Goal: Information Seeking & Learning: Learn about a topic

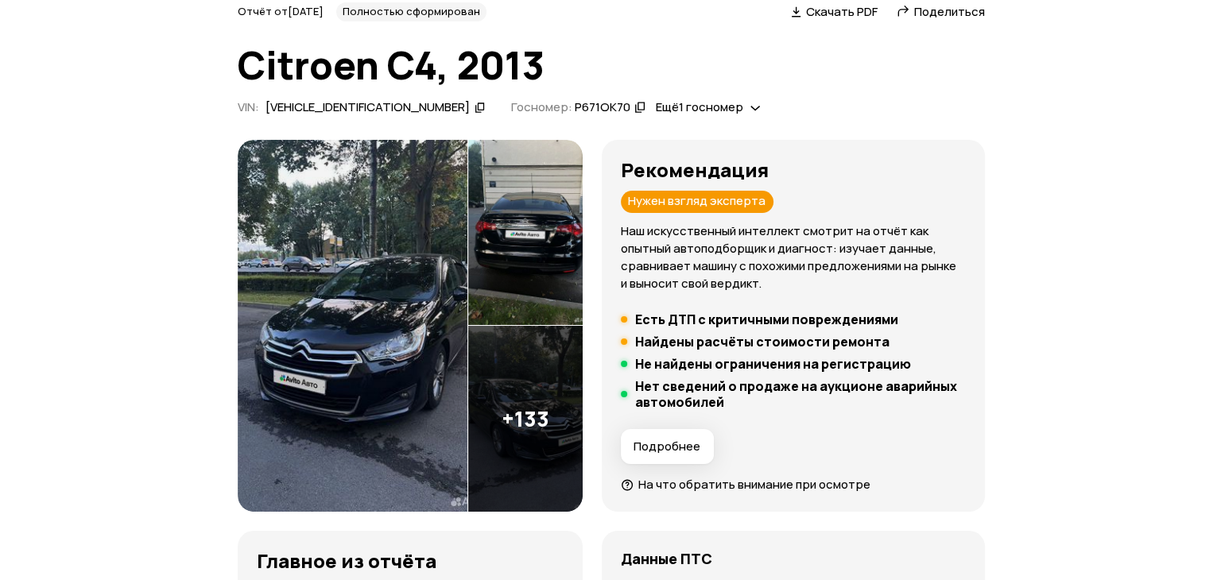
scroll to position [79, 0]
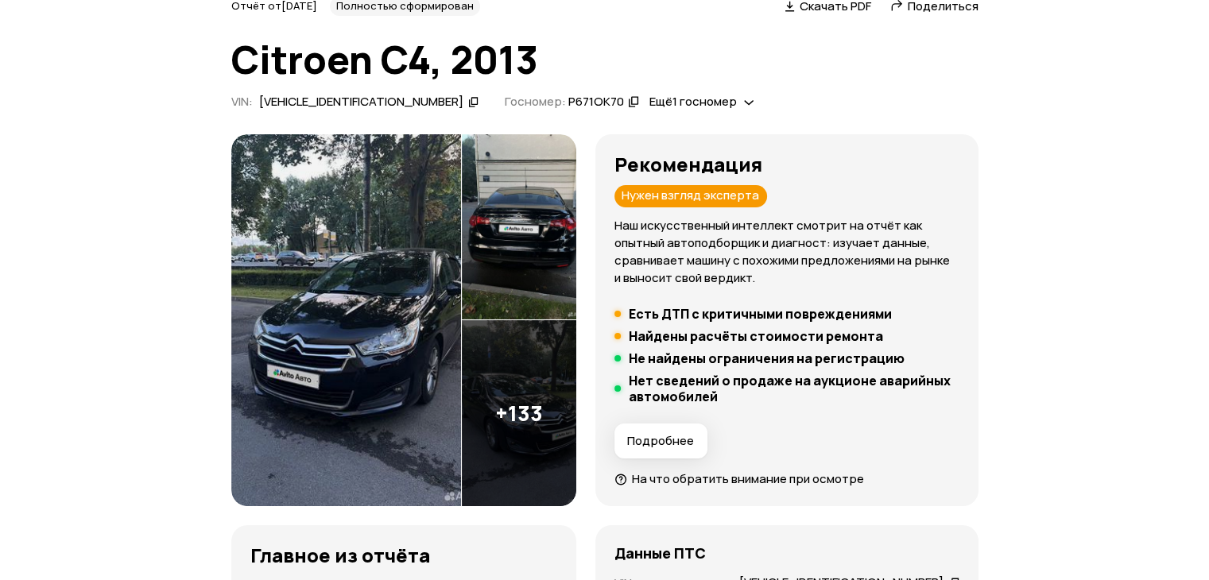
click at [410, 292] on img at bounding box center [346, 320] width 230 height 373
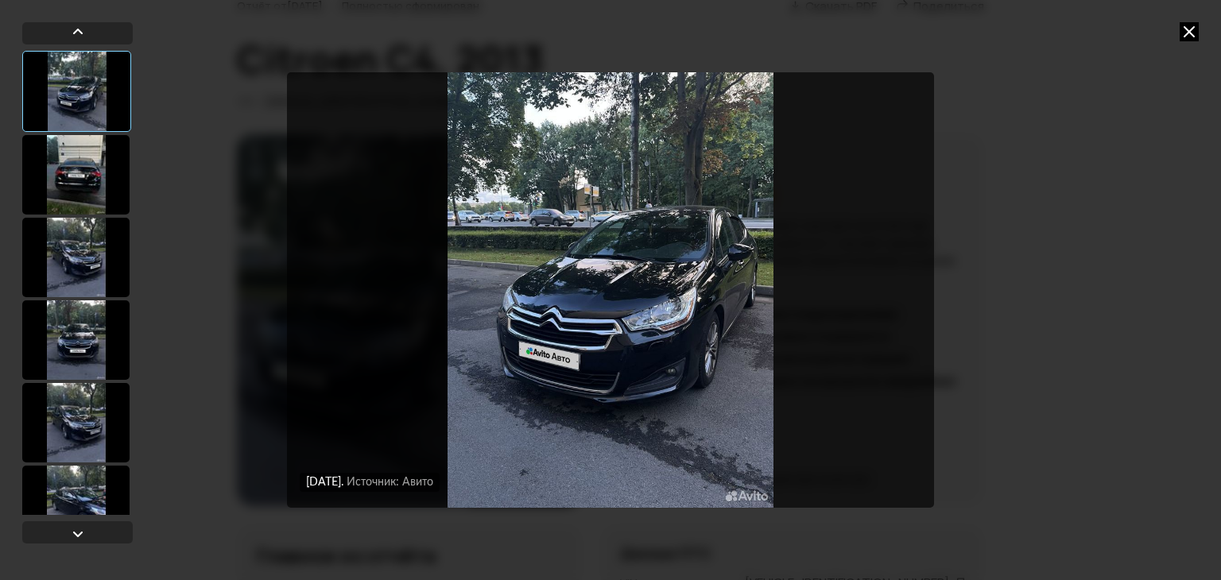
click at [83, 148] on div at bounding box center [75, 174] width 107 height 79
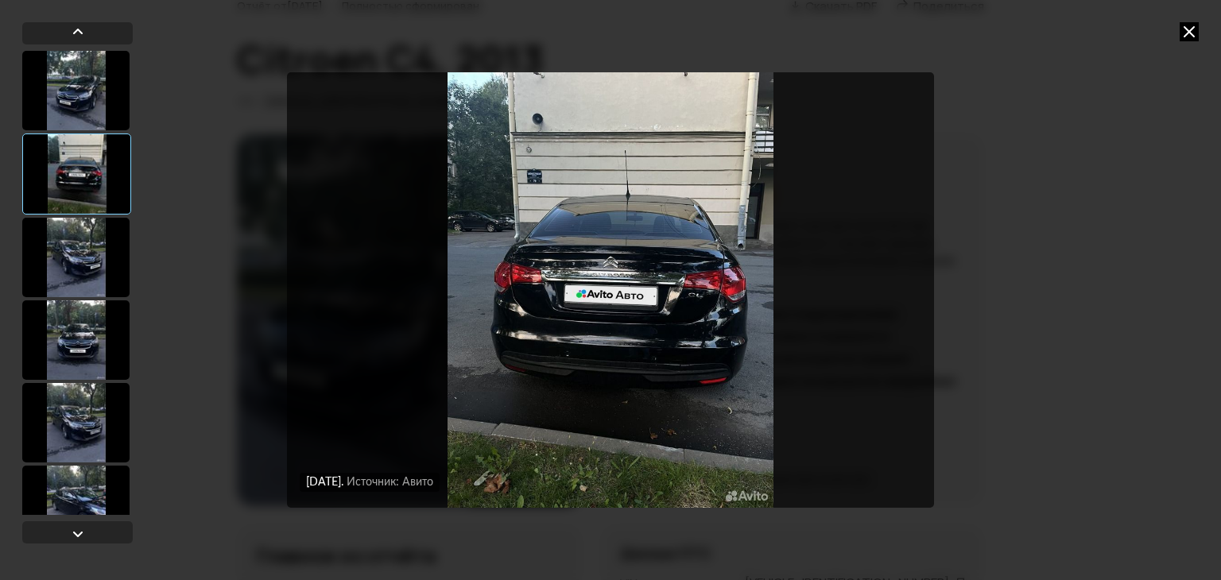
click at [79, 253] on div at bounding box center [75, 257] width 107 height 79
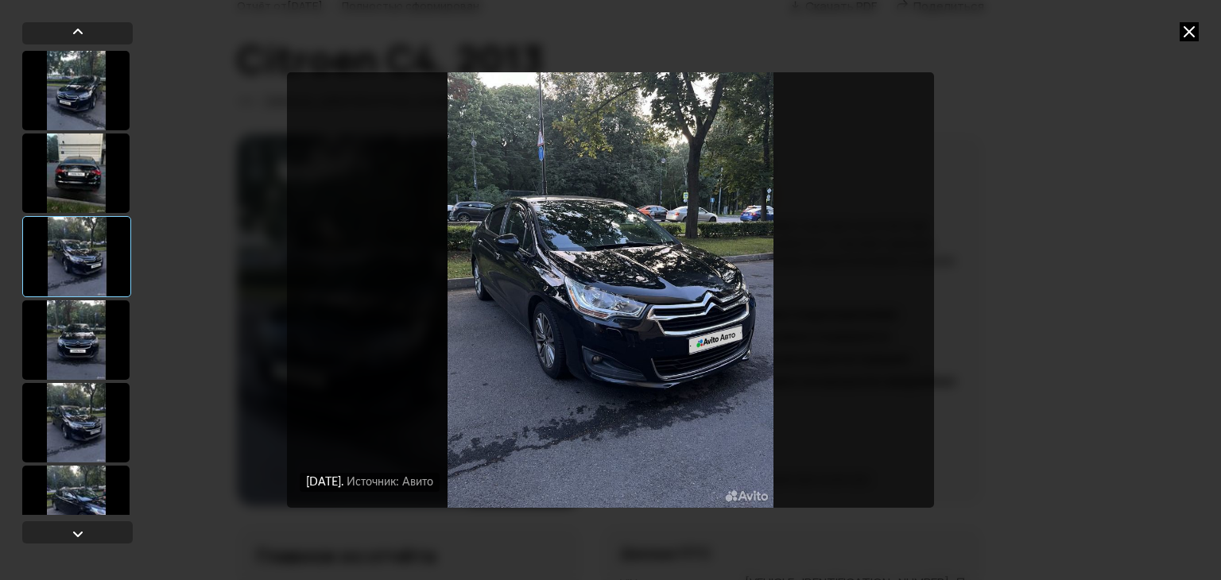
click at [96, 337] on div at bounding box center [75, 339] width 107 height 79
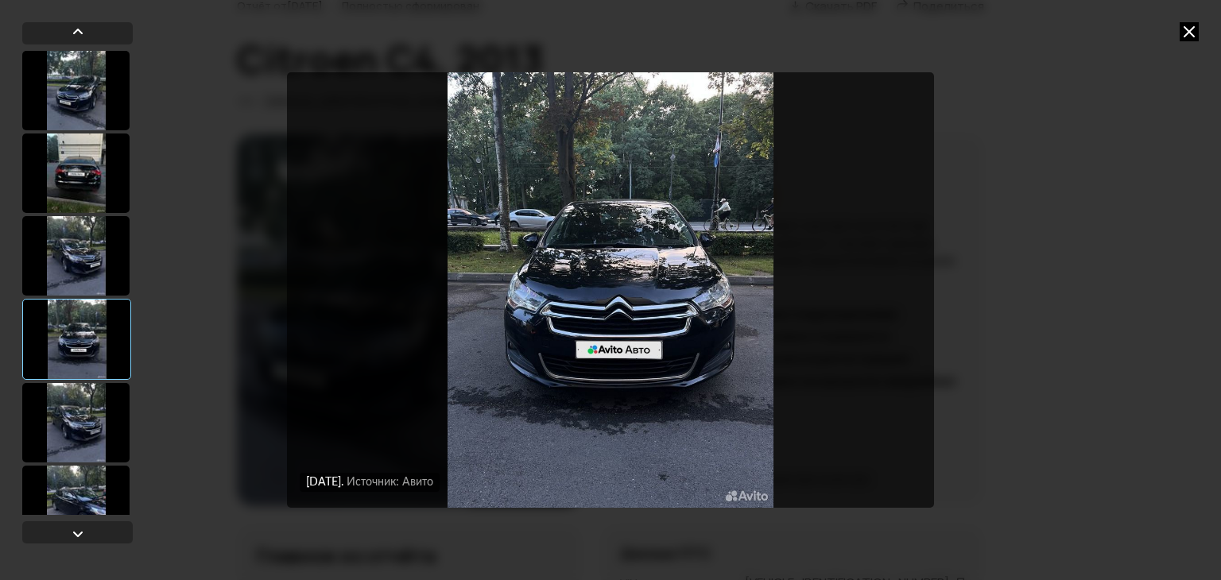
click at [94, 408] on div at bounding box center [75, 422] width 107 height 79
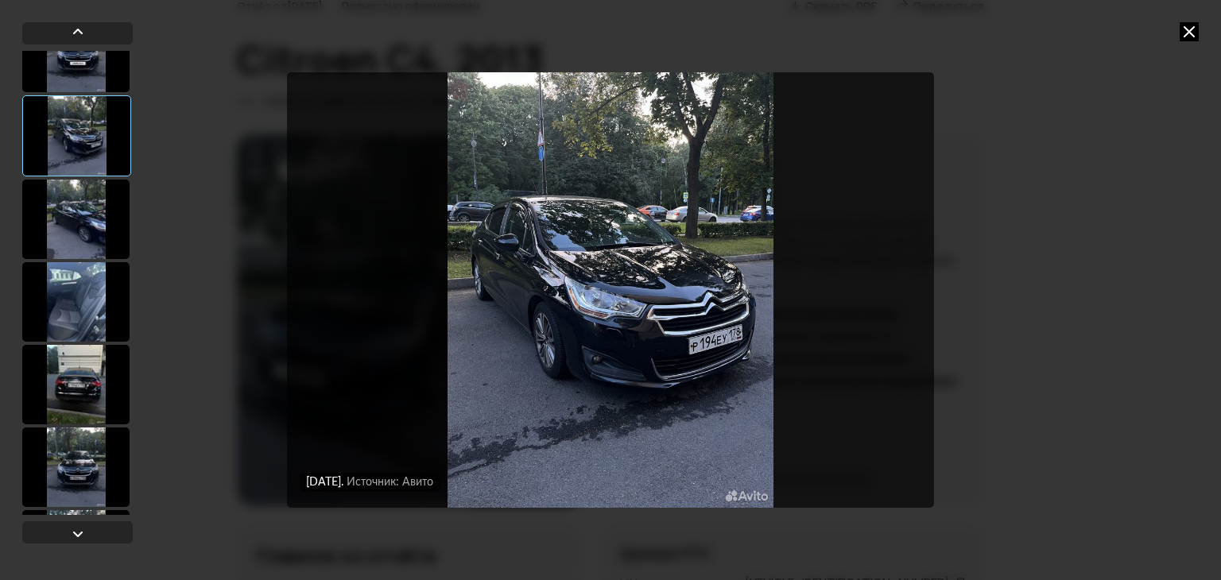
scroll to position [318, 0]
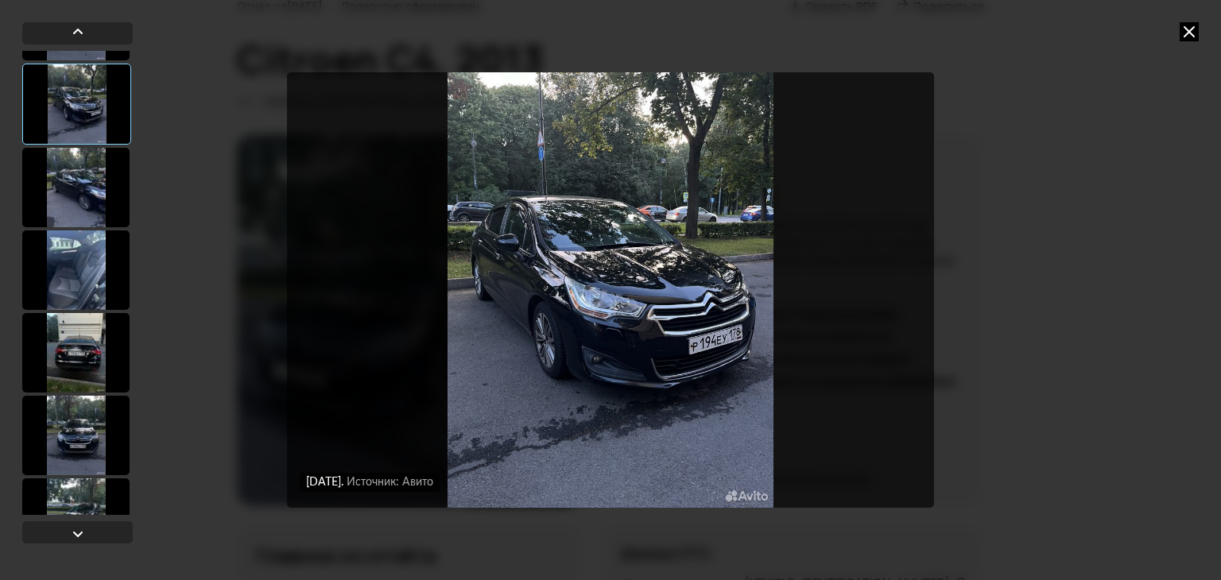
click at [89, 172] on div at bounding box center [75, 187] width 107 height 79
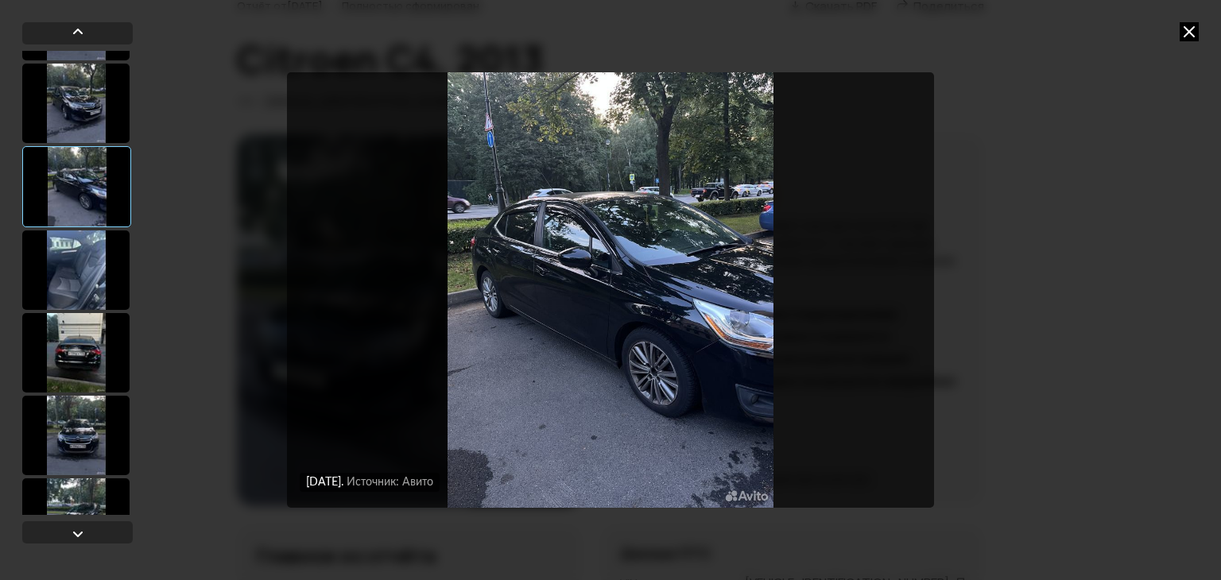
click at [80, 265] on div at bounding box center [75, 269] width 107 height 79
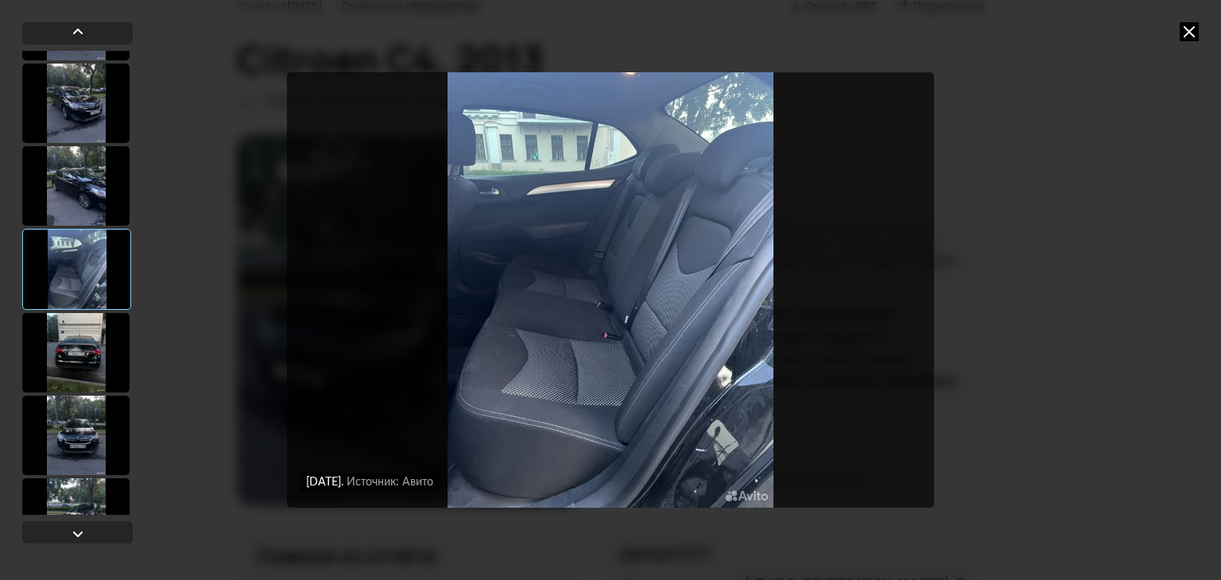
click at [79, 345] on div at bounding box center [75, 352] width 107 height 79
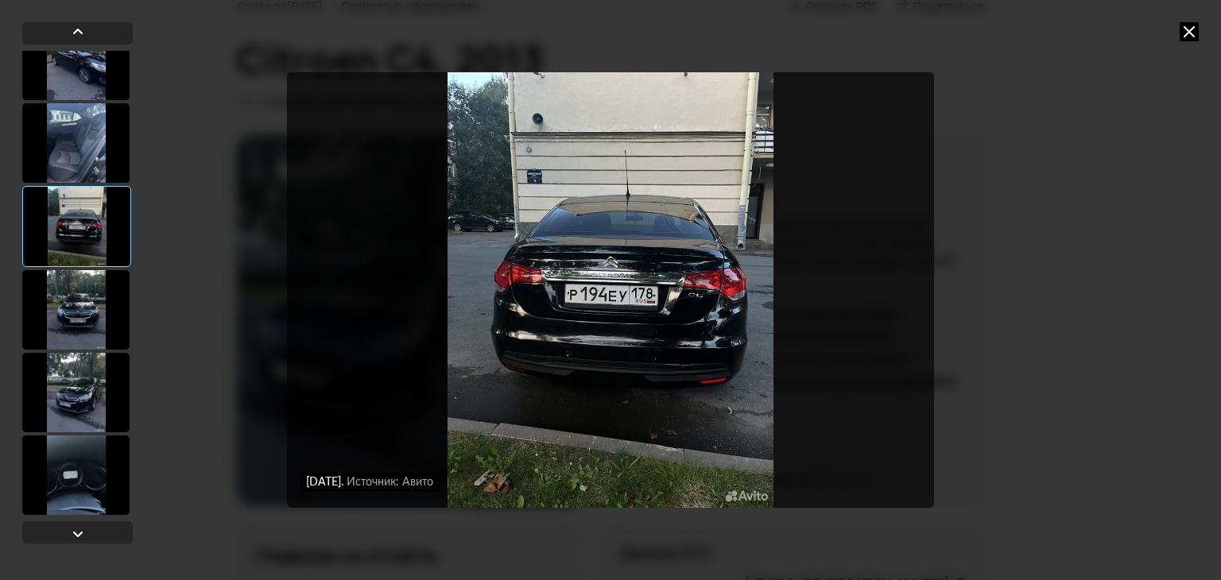
scroll to position [477, 0]
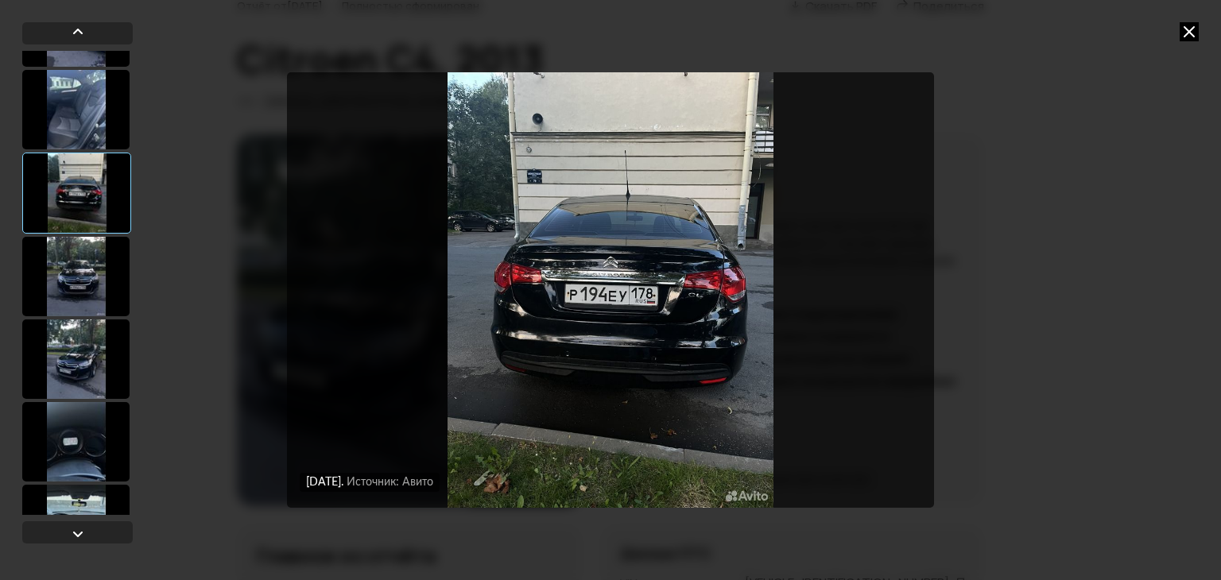
click at [87, 299] on div at bounding box center [75, 276] width 107 height 79
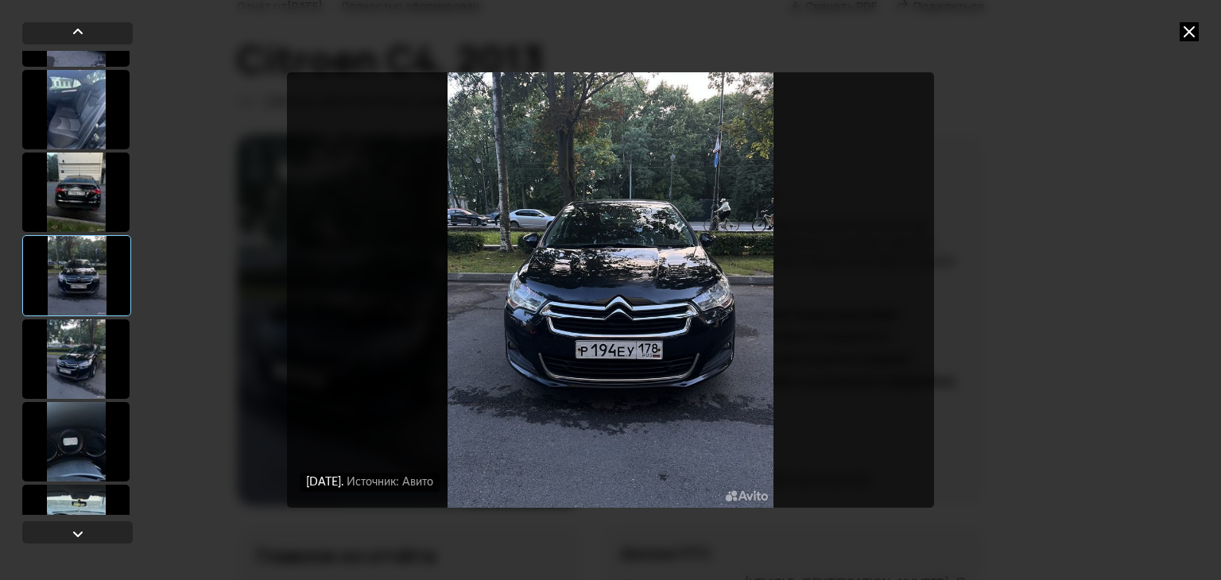
click at [89, 344] on div at bounding box center [75, 358] width 107 height 79
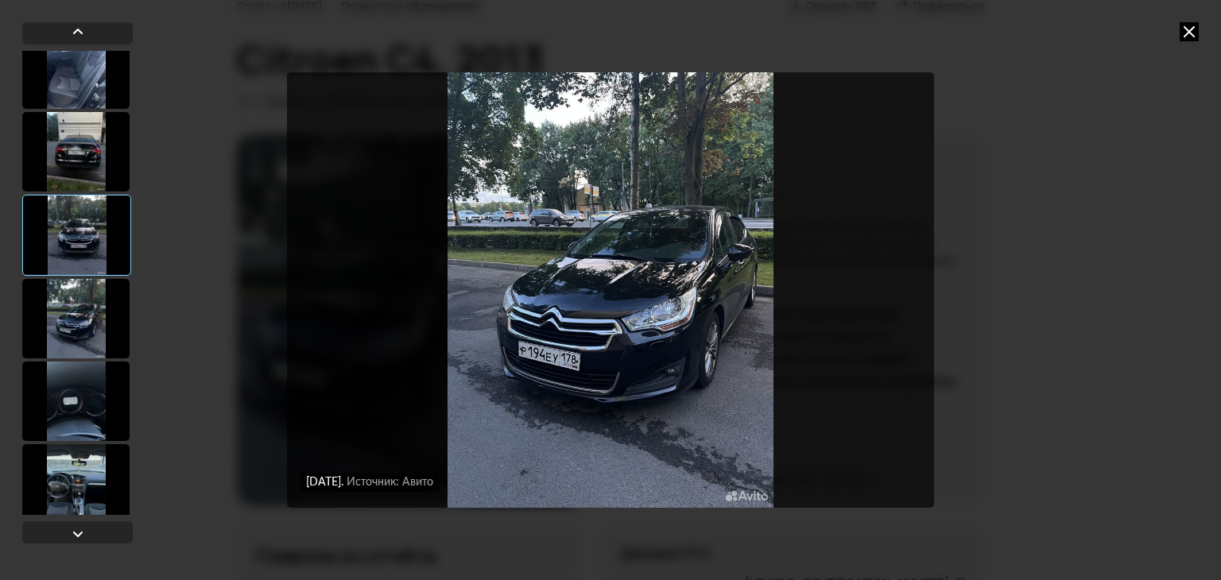
scroll to position [636, 0]
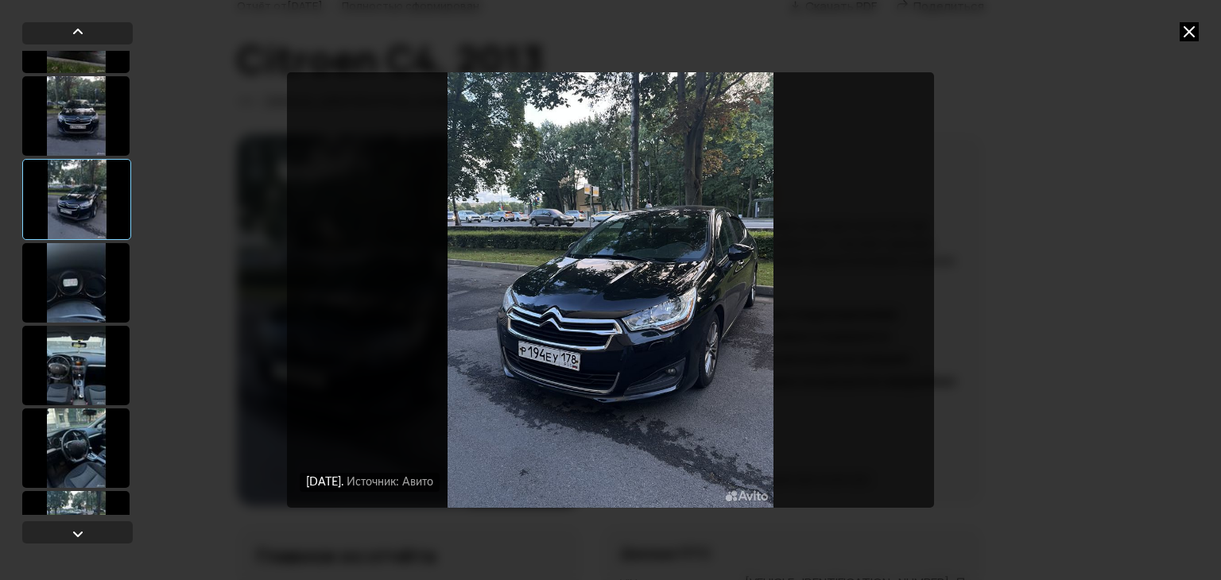
click at [96, 280] on div at bounding box center [75, 282] width 107 height 79
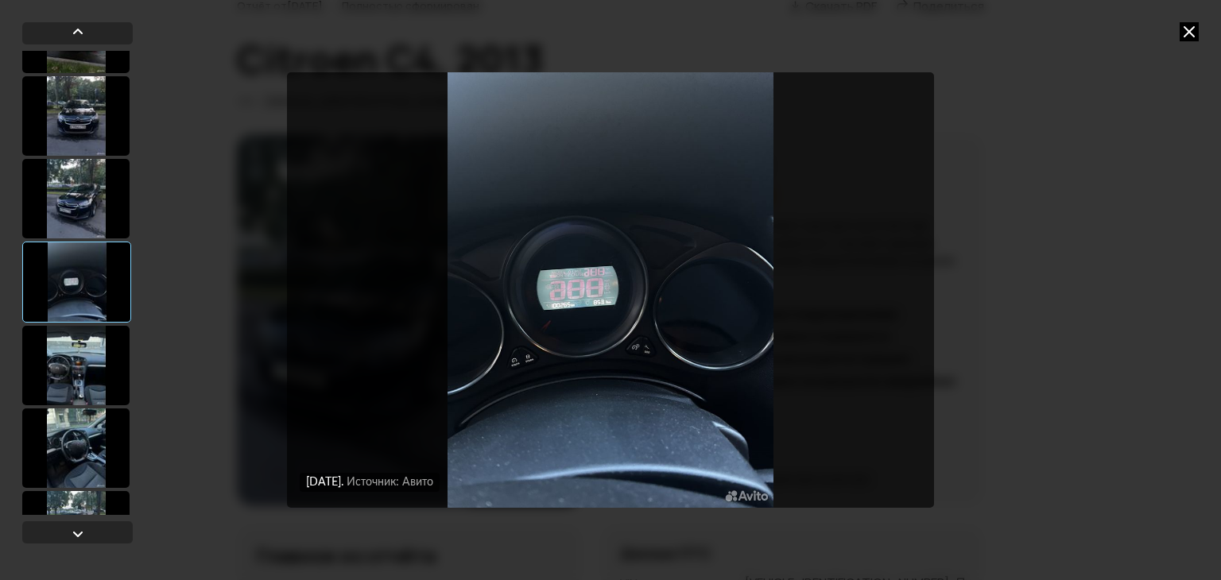
click at [93, 356] on div at bounding box center [75, 365] width 107 height 79
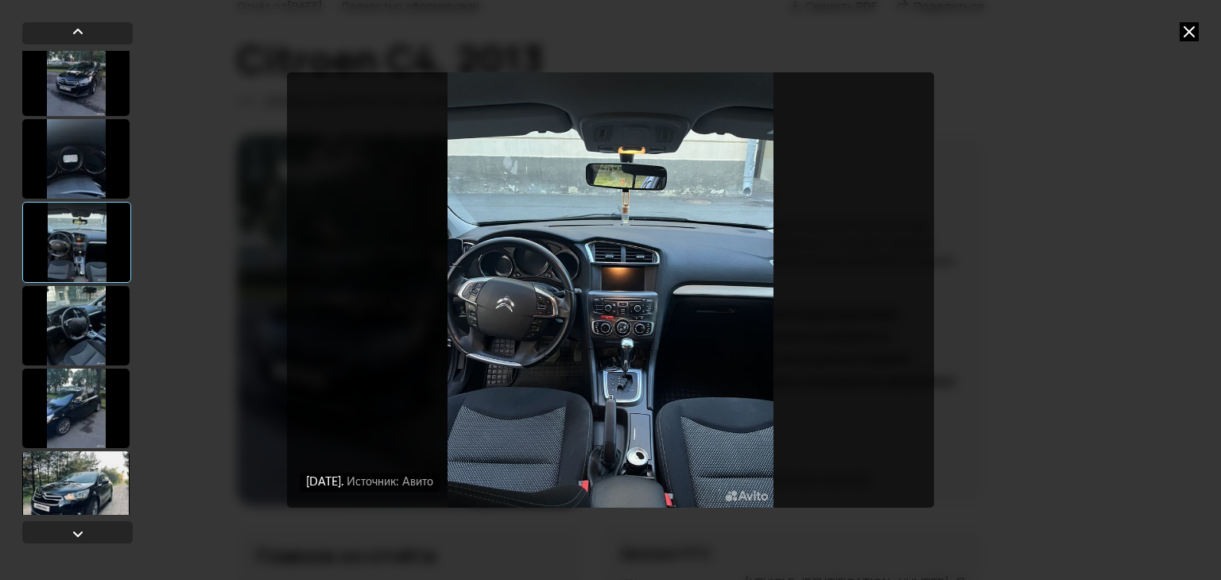
scroll to position [795, 0]
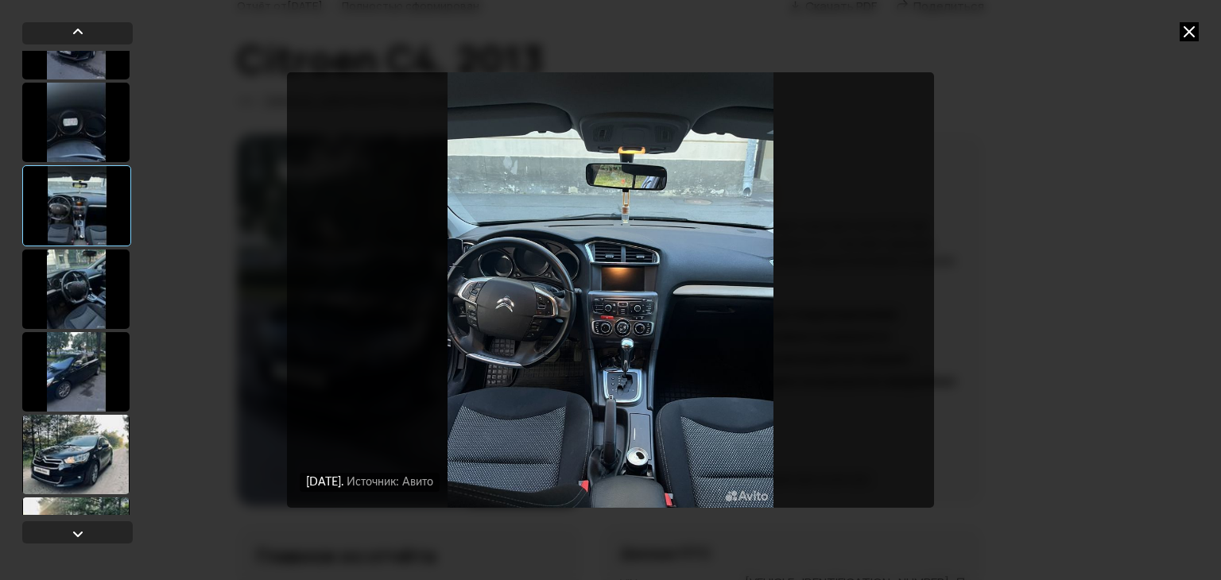
click at [104, 274] on div at bounding box center [75, 289] width 107 height 79
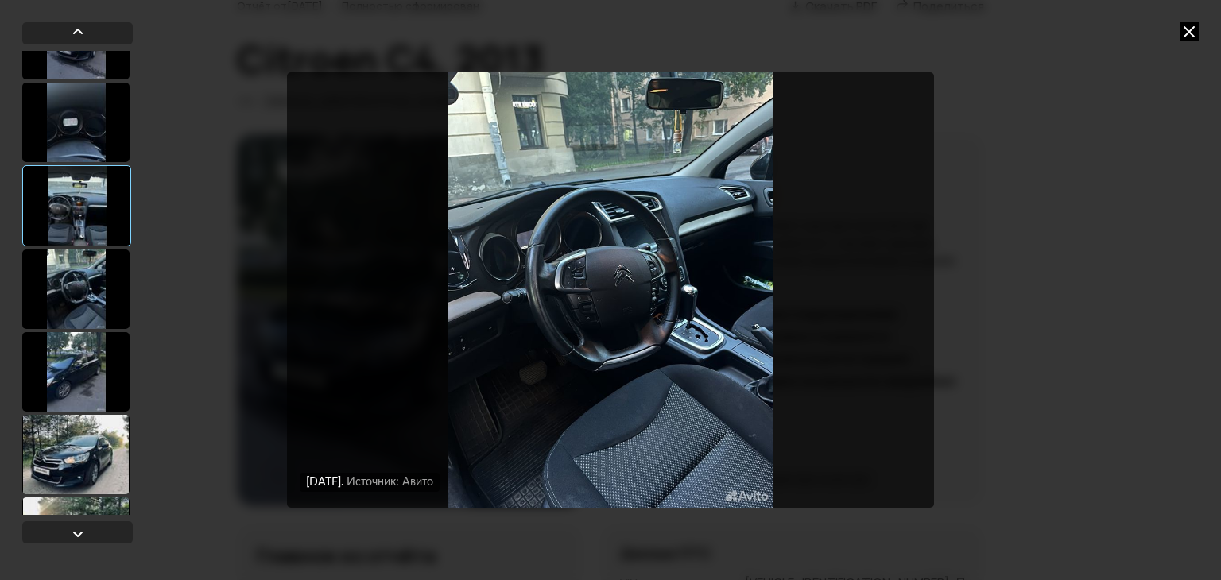
click at [74, 370] on div at bounding box center [75, 371] width 107 height 79
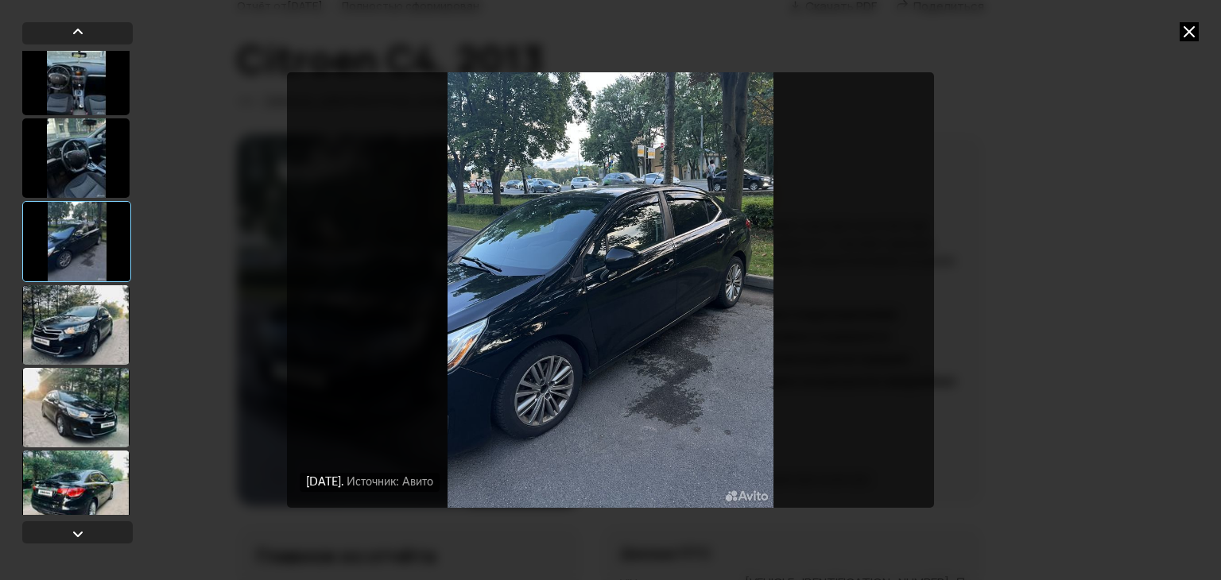
scroll to position [954, 0]
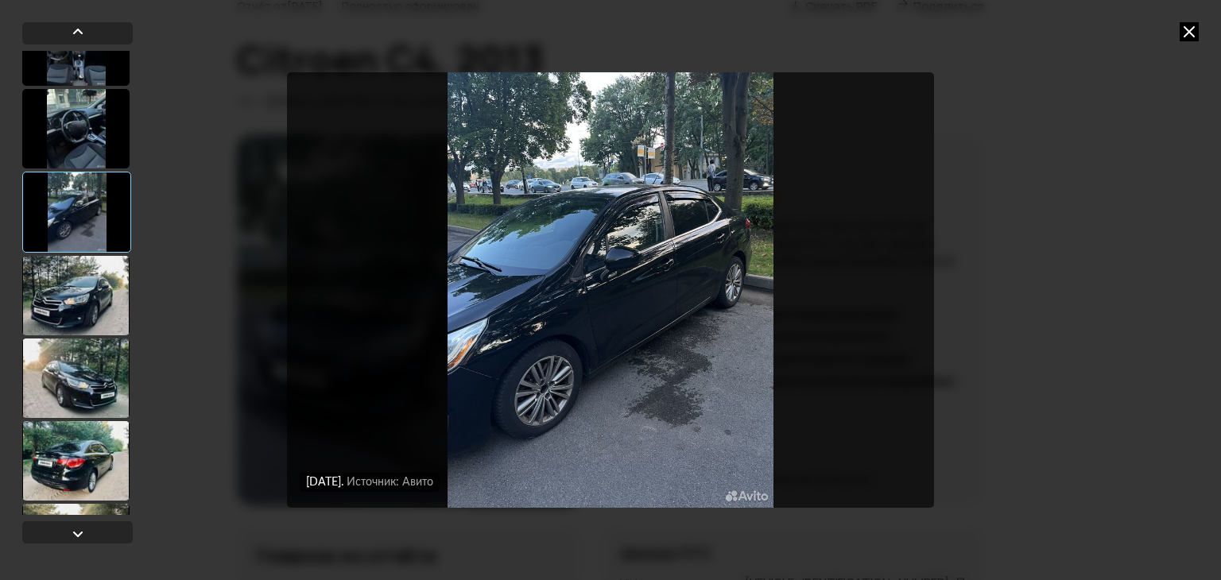
click at [109, 277] on div at bounding box center [75, 295] width 107 height 79
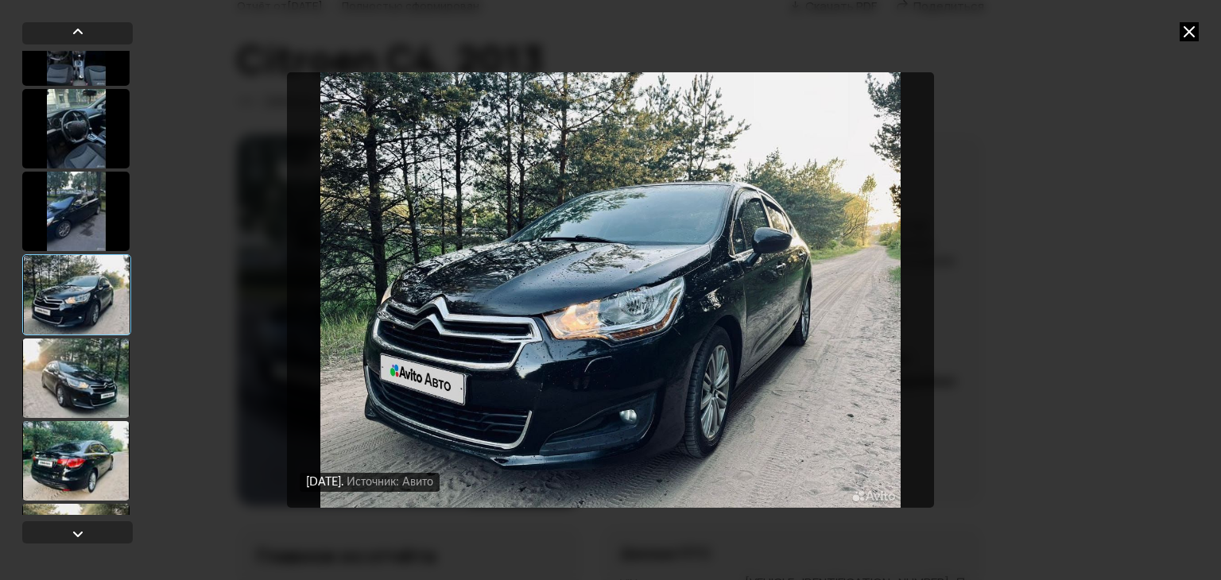
click at [97, 370] on div at bounding box center [75, 378] width 107 height 79
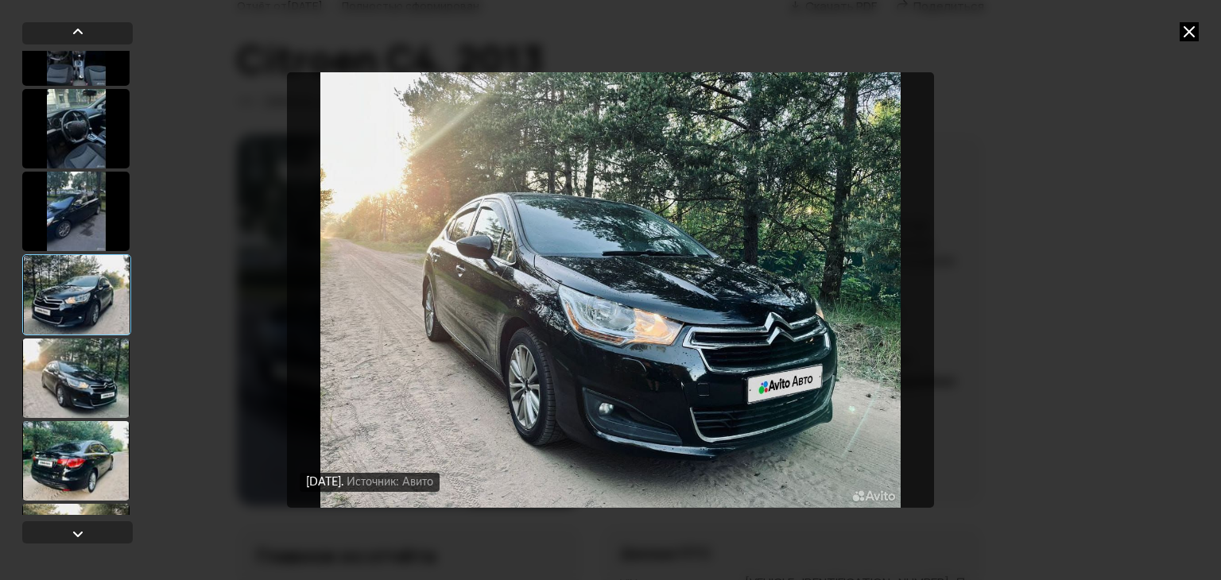
click at [99, 429] on div at bounding box center [75, 460] width 107 height 79
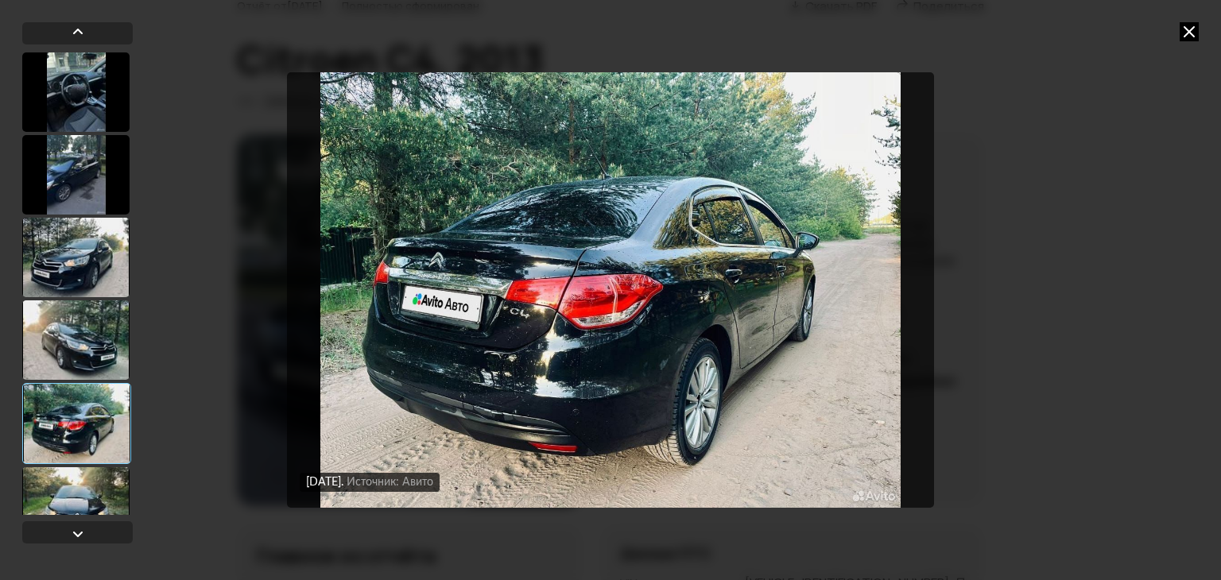
scroll to position [1192, 0]
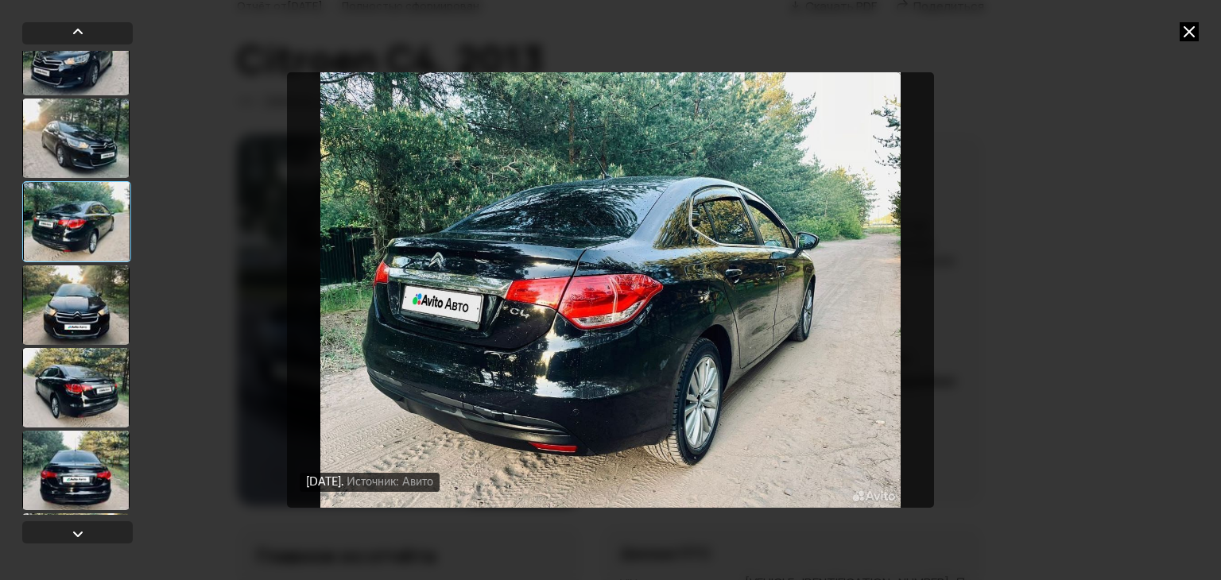
click at [103, 238] on div at bounding box center [76, 221] width 109 height 81
click at [79, 330] on div at bounding box center [75, 304] width 107 height 79
drag, startPoint x: 87, startPoint y: 393, endPoint x: 79, endPoint y: 413, distance: 21.1
click at [86, 393] on div at bounding box center [75, 387] width 107 height 79
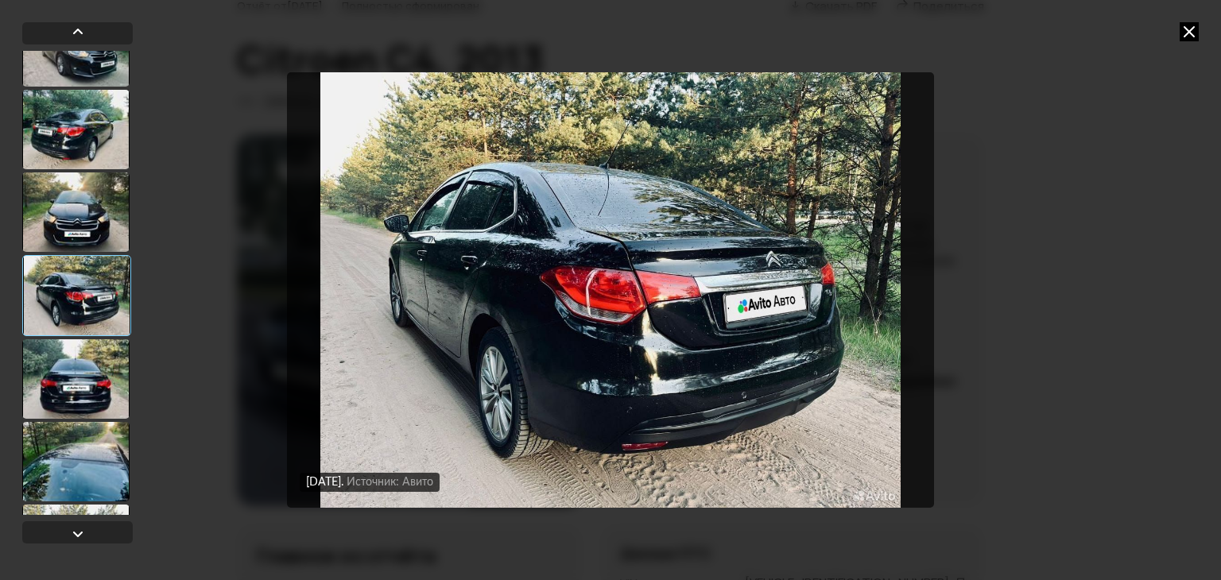
scroll to position [1351, 0]
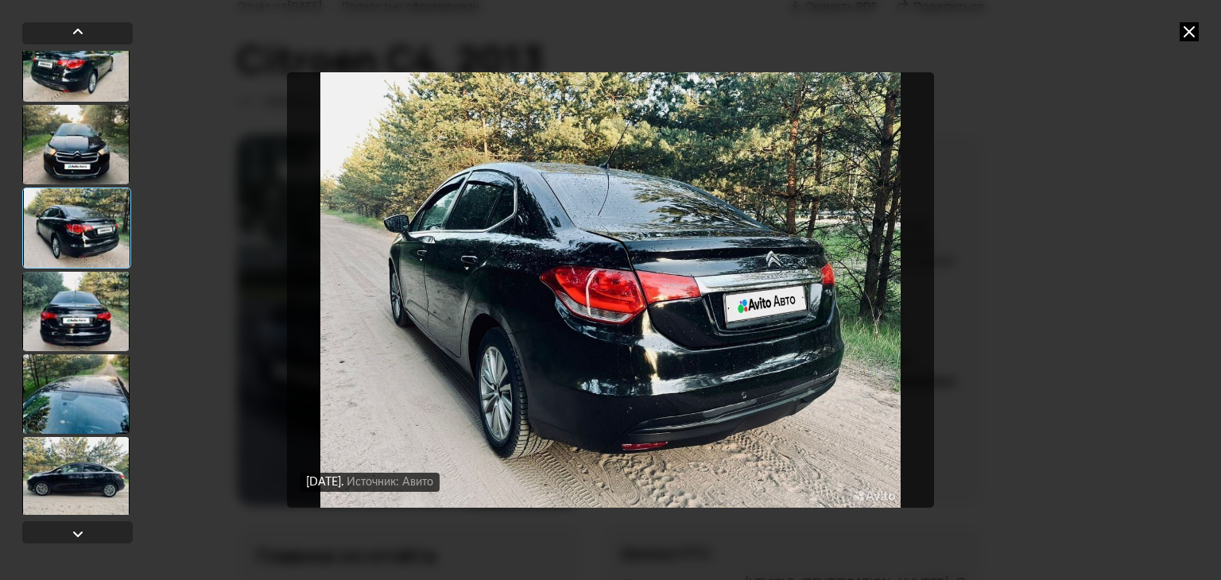
click at [94, 315] on div at bounding box center [75, 311] width 107 height 79
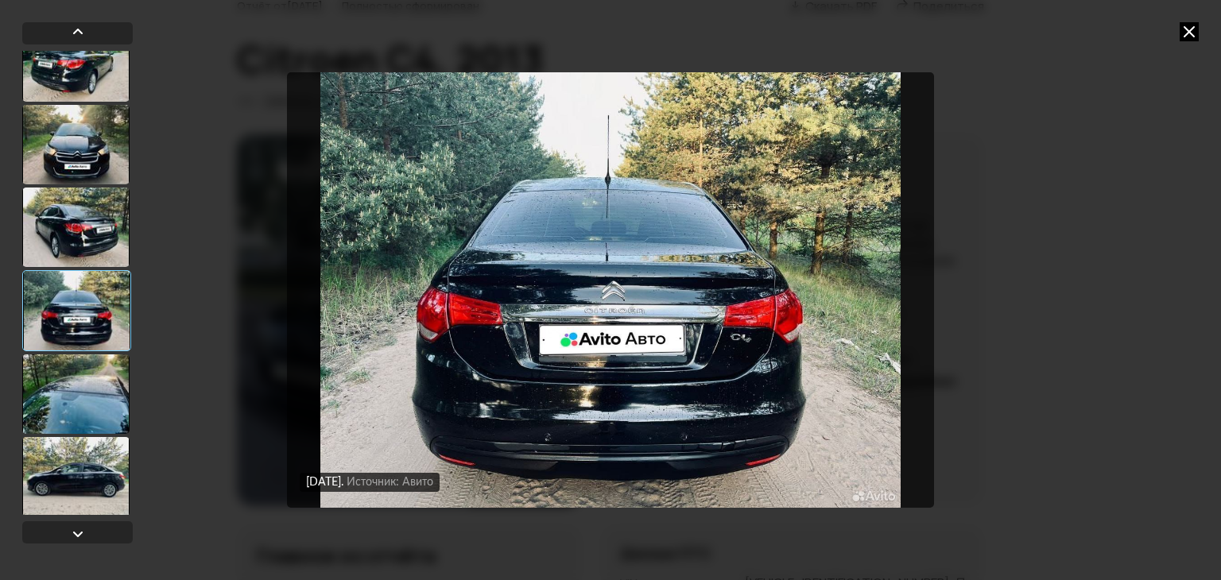
click at [85, 408] on div at bounding box center [75, 393] width 107 height 79
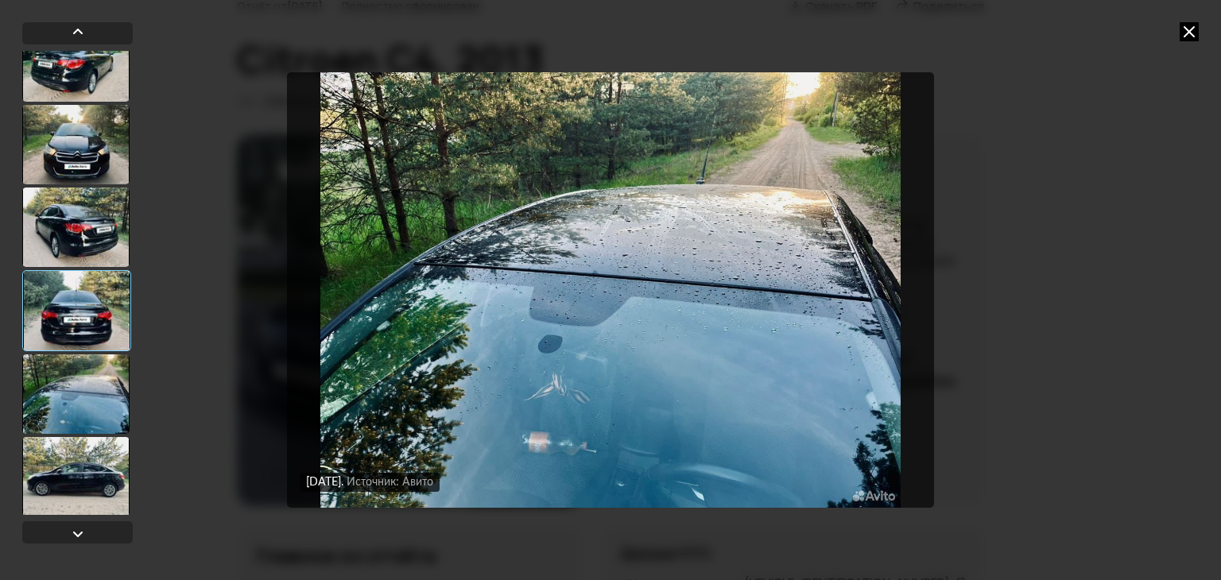
click at [86, 478] on div at bounding box center [75, 476] width 107 height 79
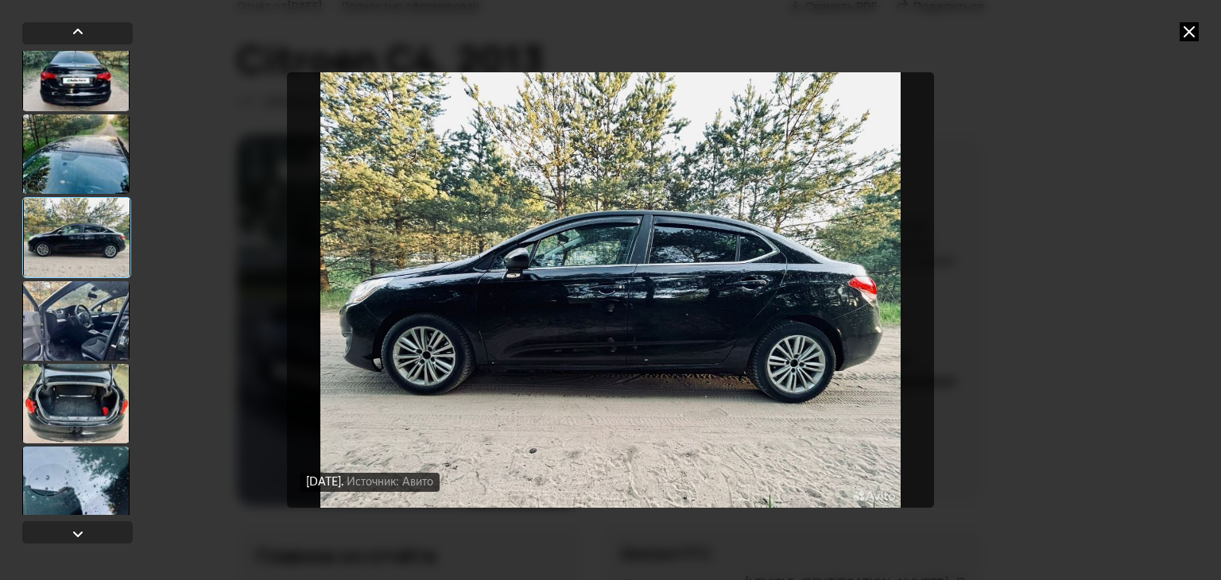
scroll to position [1748, 0]
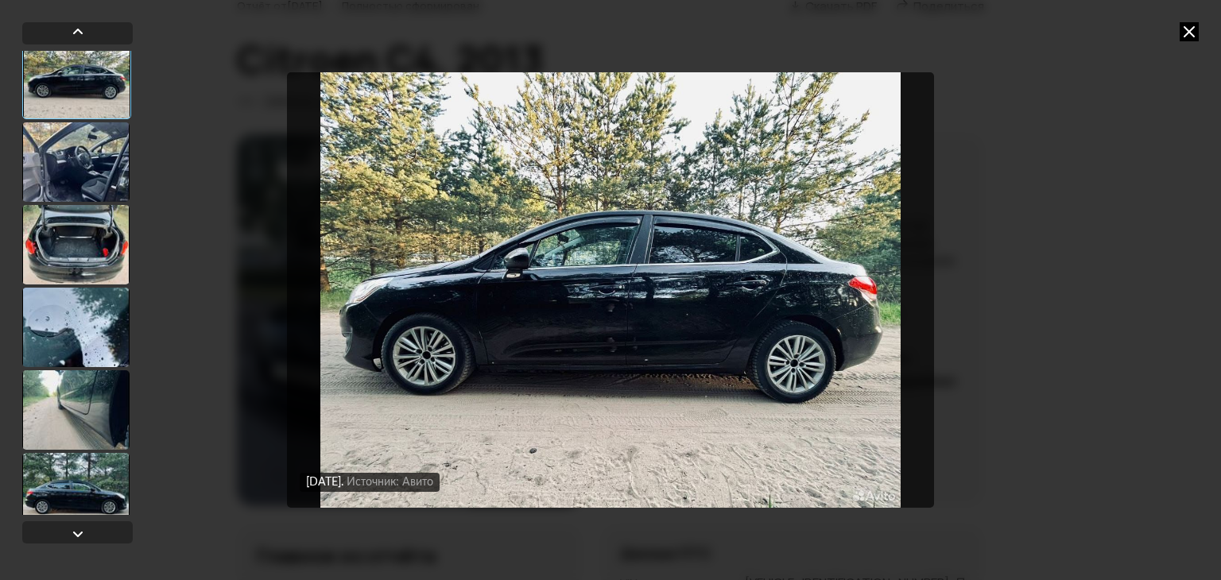
click at [84, 192] on div at bounding box center [75, 161] width 107 height 79
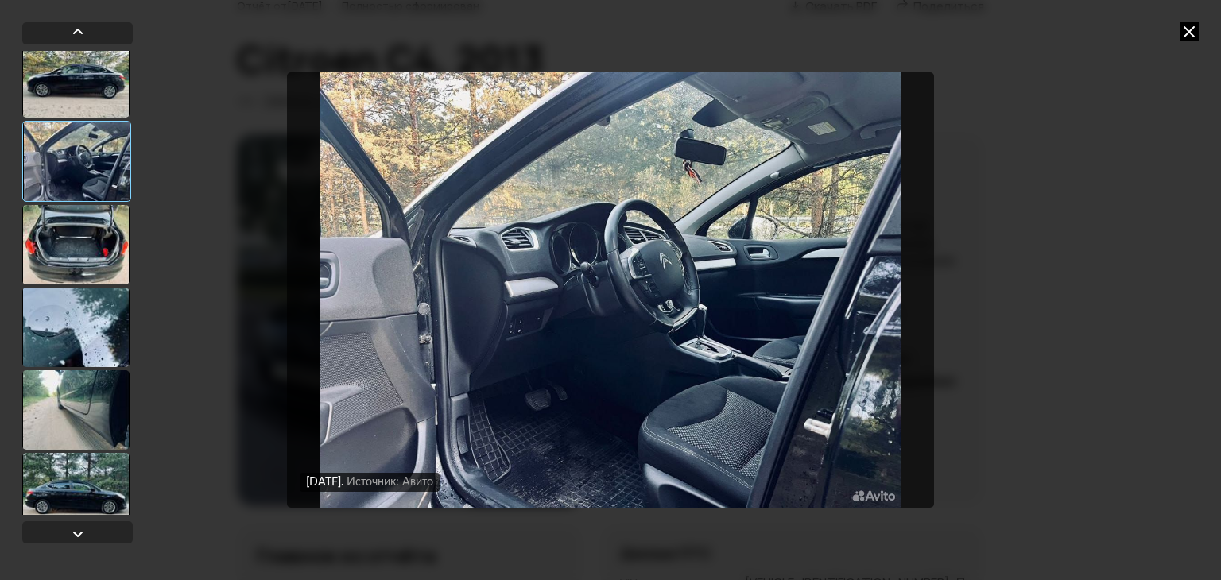
click at [93, 235] on div at bounding box center [75, 244] width 107 height 79
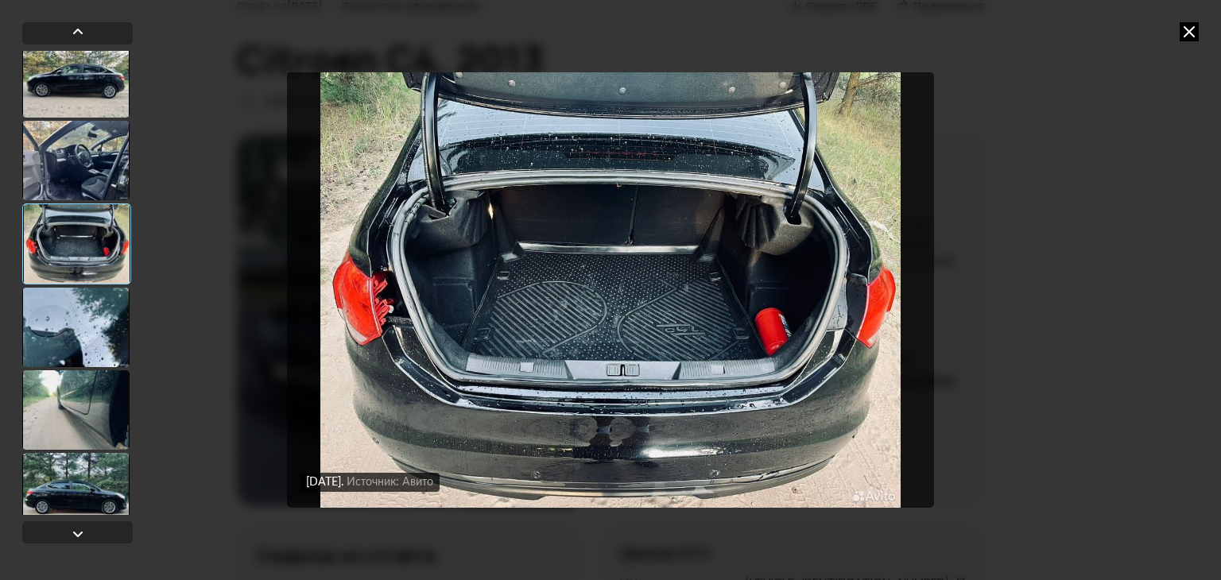
click at [91, 315] on div at bounding box center [75, 327] width 107 height 79
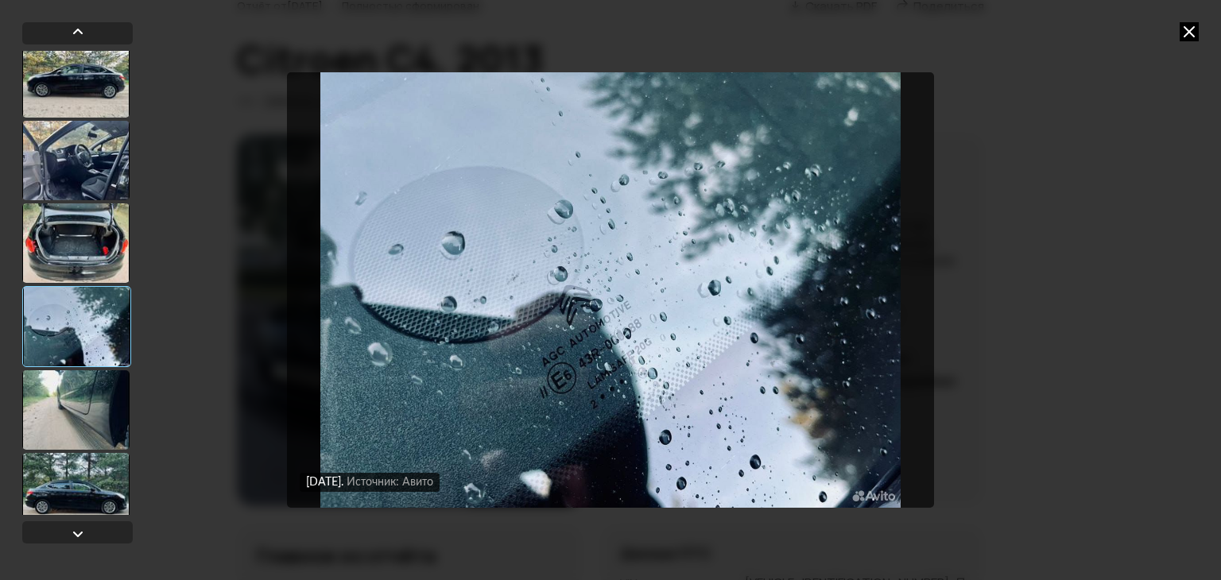
click at [91, 385] on div at bounding box center [75, 409] width 107 height 79
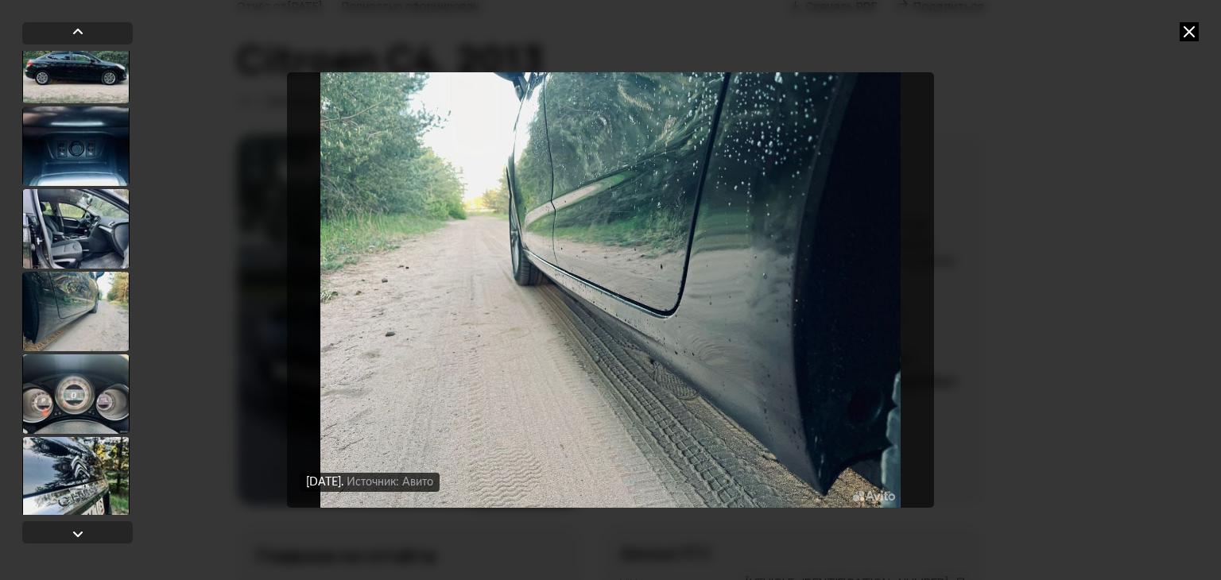
scroll to position [2225, 0]
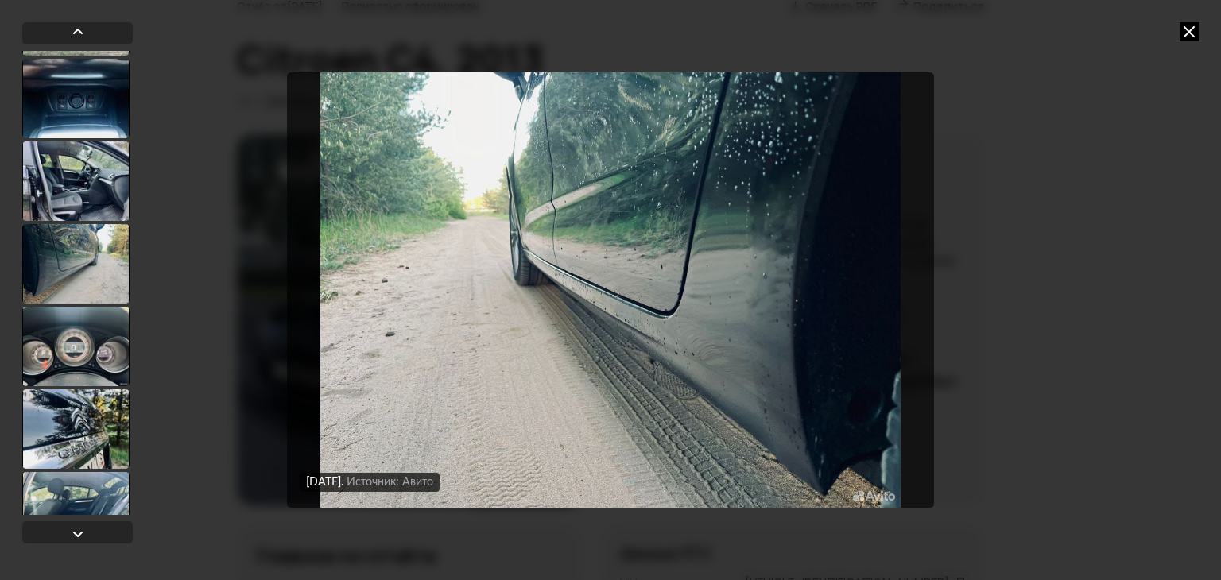
click at [91, 370] on div at bounding box center [75, 346] width 107 height 79
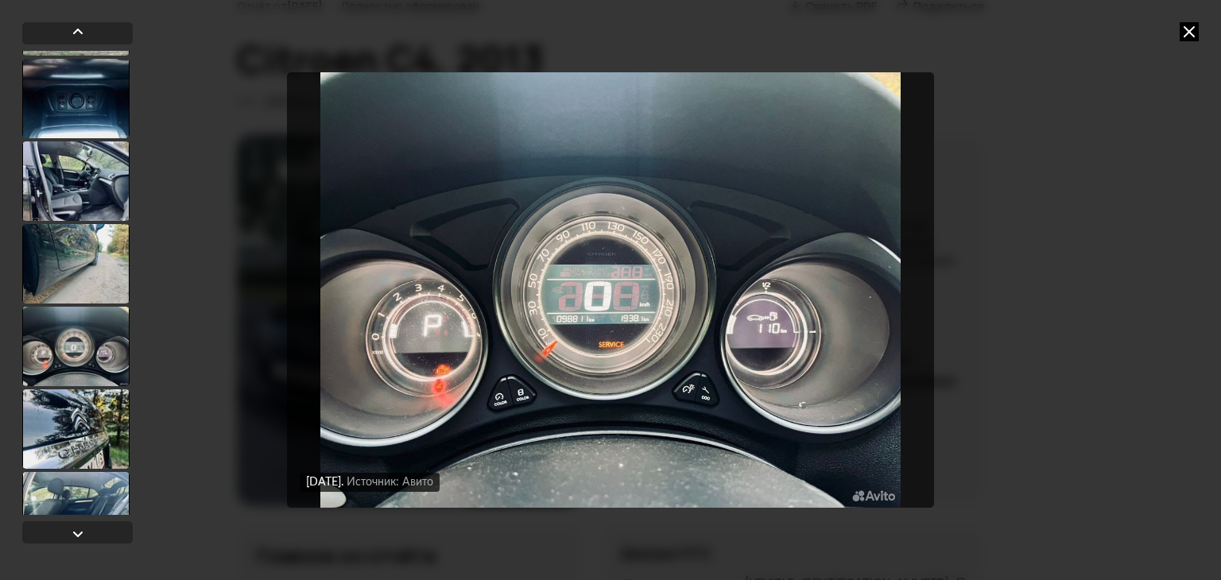
scroll to position [2223, 0]
click at [91, 428] on div at bounding box center [75, 430] width 107 height 79
